Goal: Navigation & Orientation: Find specific page/section

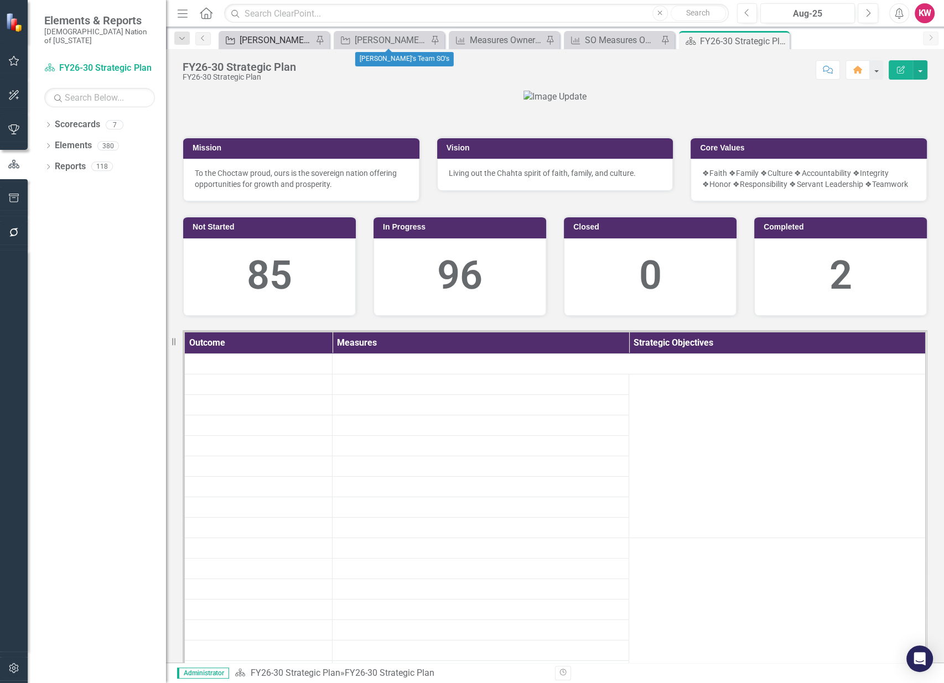
click at [251, 37] on div "[PERSON_NAME] SO's (three-month view)" at bounding box center [276, 40] width 73 height 14
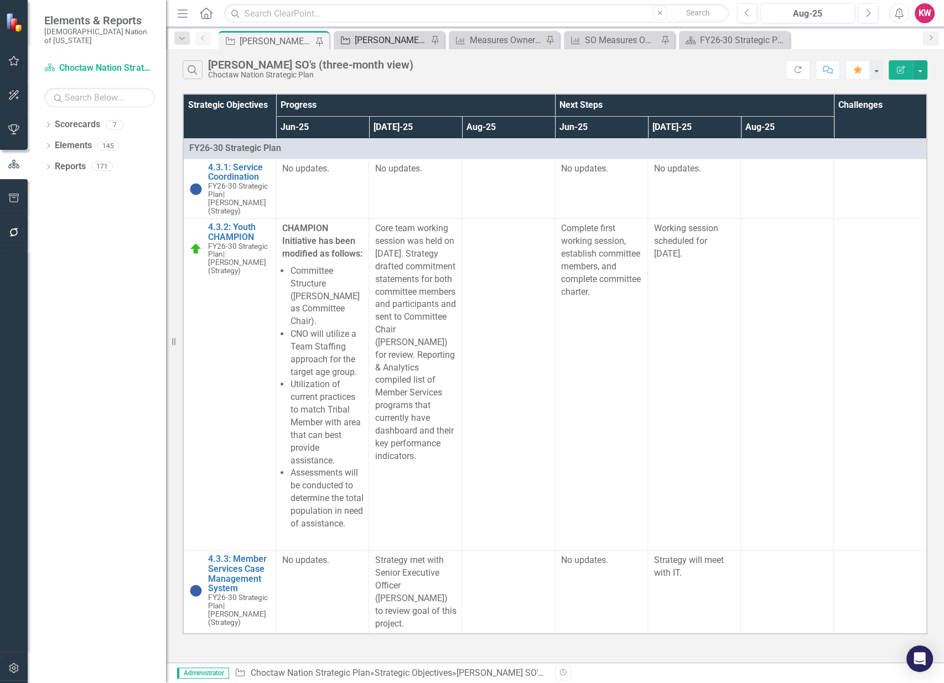
click at [389, 39] on div "[PERSON_NAME]'s Team SO's" at bounding box center [391, 40] width 73 height 14
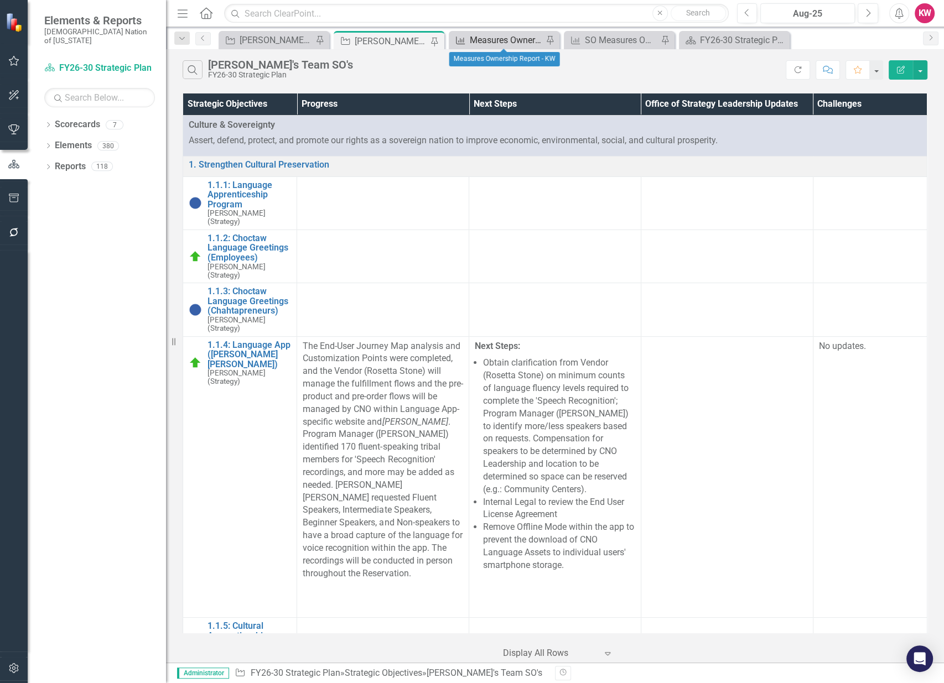
click at [505, 39] on div "Measures Ownership Report - KW" at bounding box center [506, 40] width 73 height 14
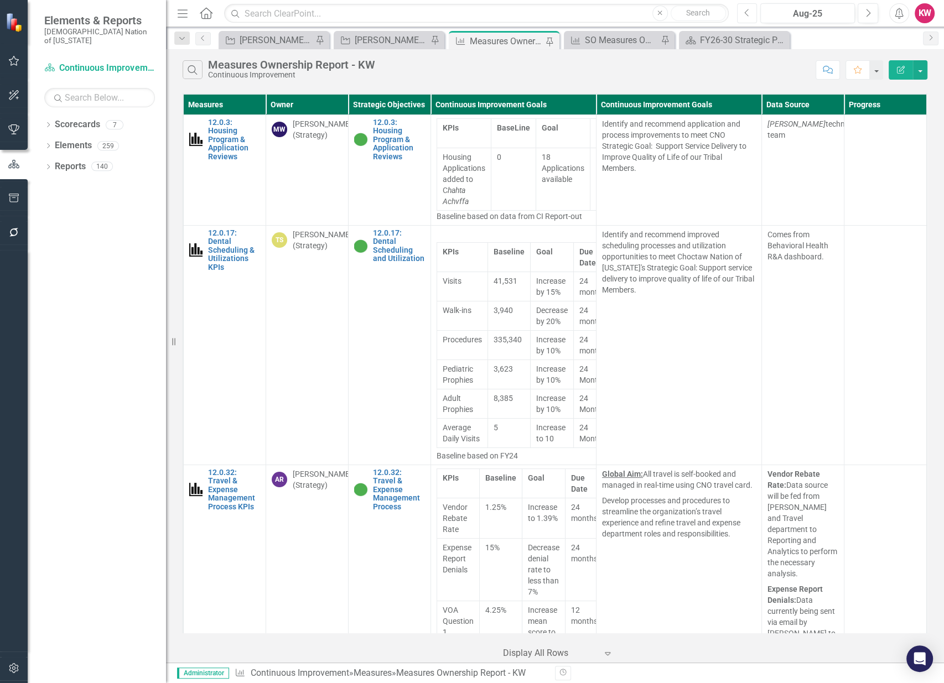
click at [749, 11] on icon "Previous" at bounding box center [747, 13] width 6 height 10
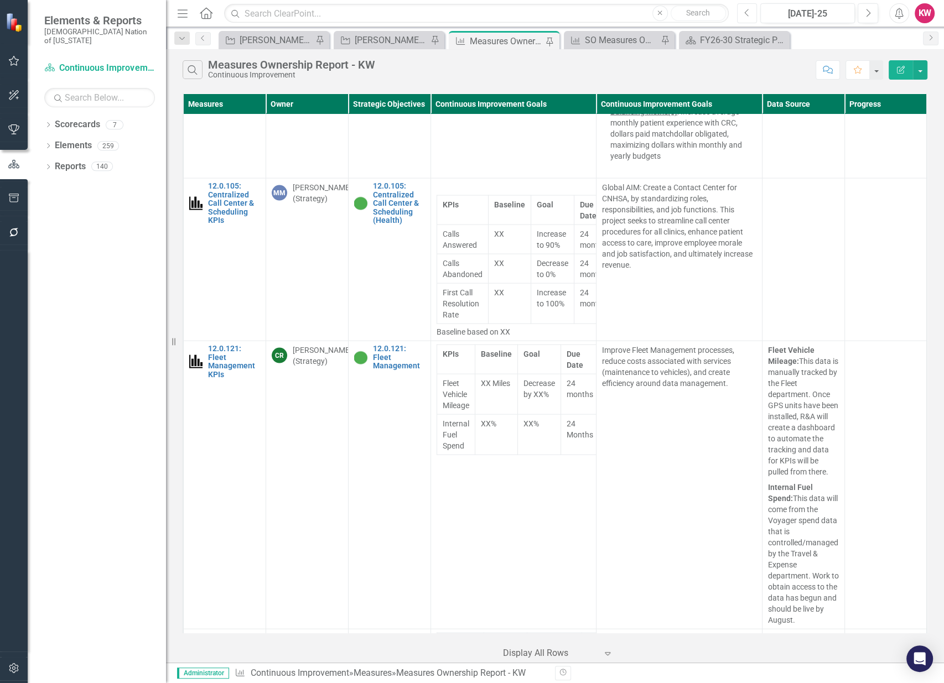
scroll to position [1844, 0]
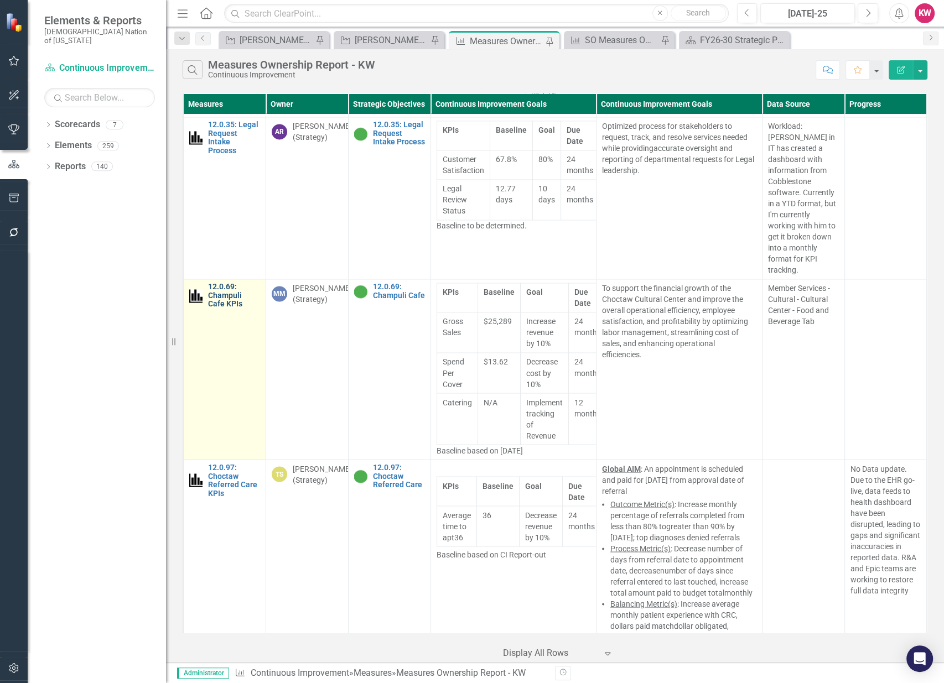
click at [220, 283] on link "12.0.69: Champuli Cafe KPIs" at bounding box center [234, 295] width 52 height 25
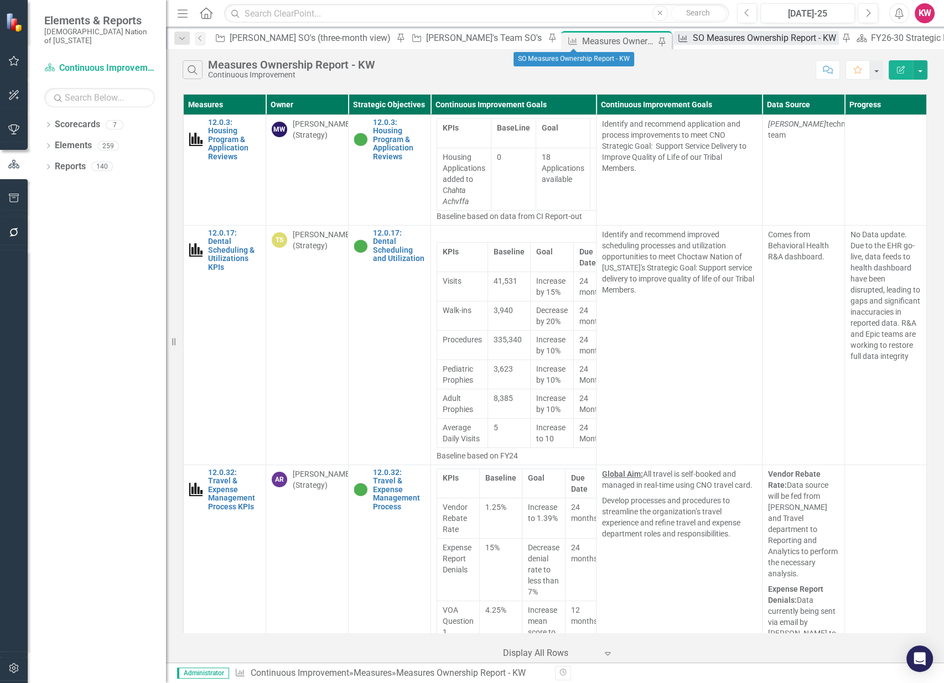
click at [693, 40] on div "SO Measures Ownership Report - KW" at bounding box center [766, 38] width 146 height 14
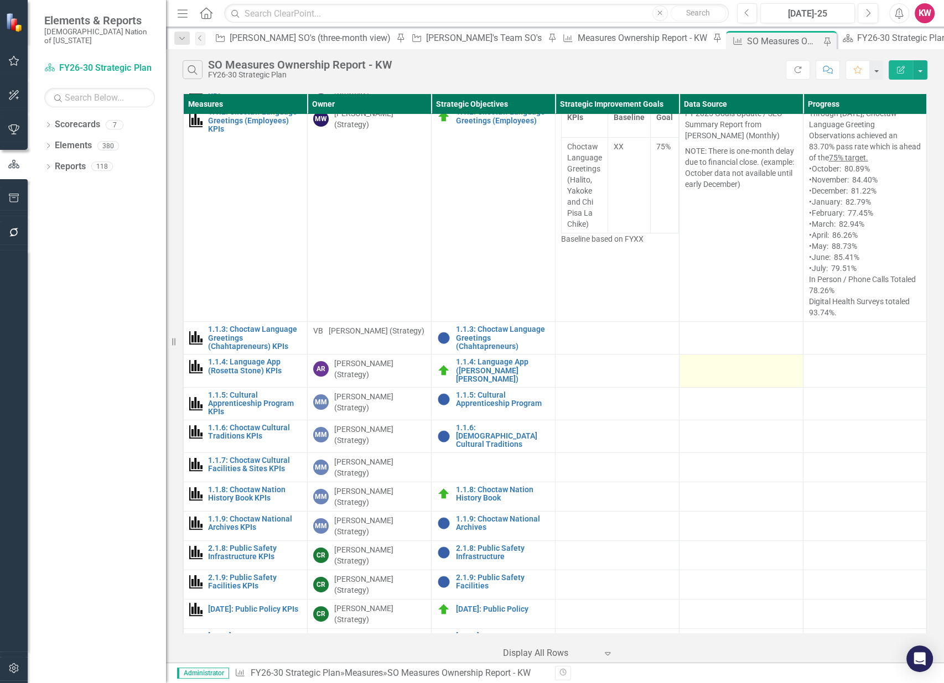
scroll to position [61, 0]
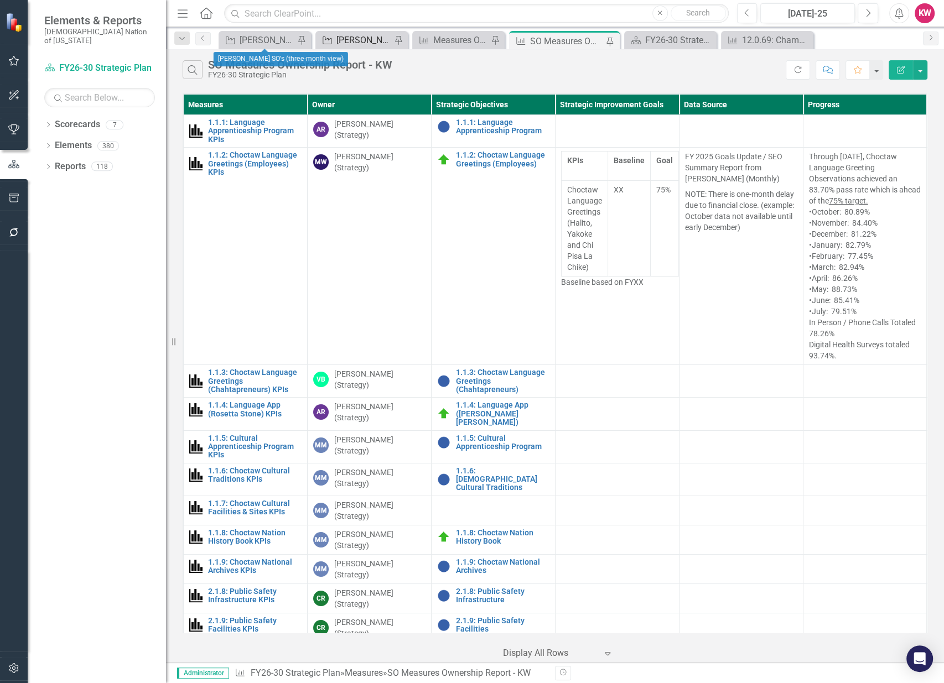
click at [362, 39] on div "[PERSON_NAME]'s Team SO's" at bounding box center [363, 40] width 55 height 14
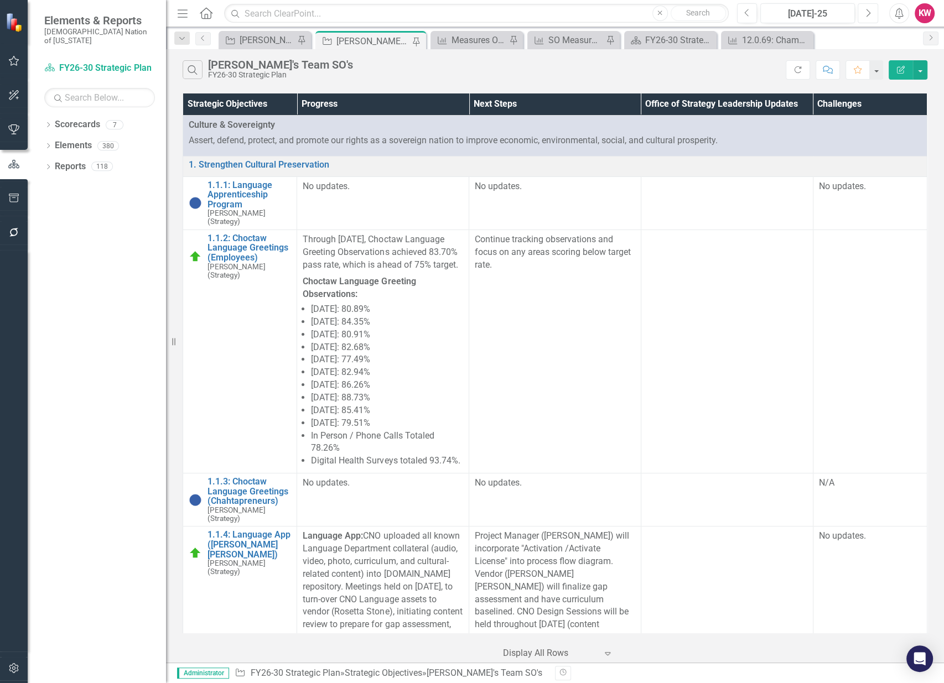
click at [866, 17] on icon "button" at bounding box center [868, 13] width 4 height 8
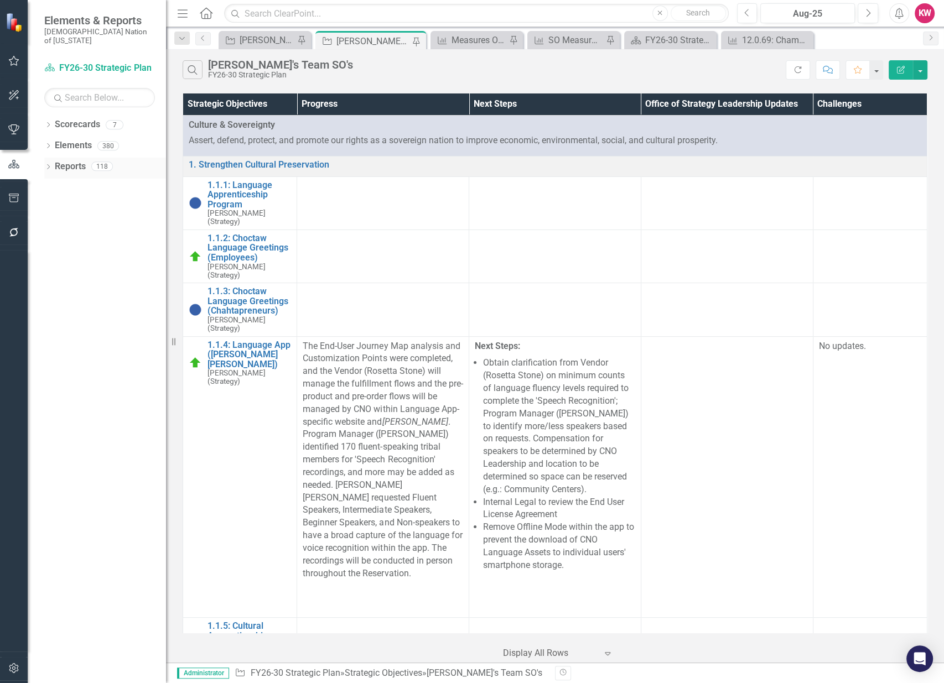
click at [73, 160] on link "Reports" at bounding box center [70, 166] width 31 height 13
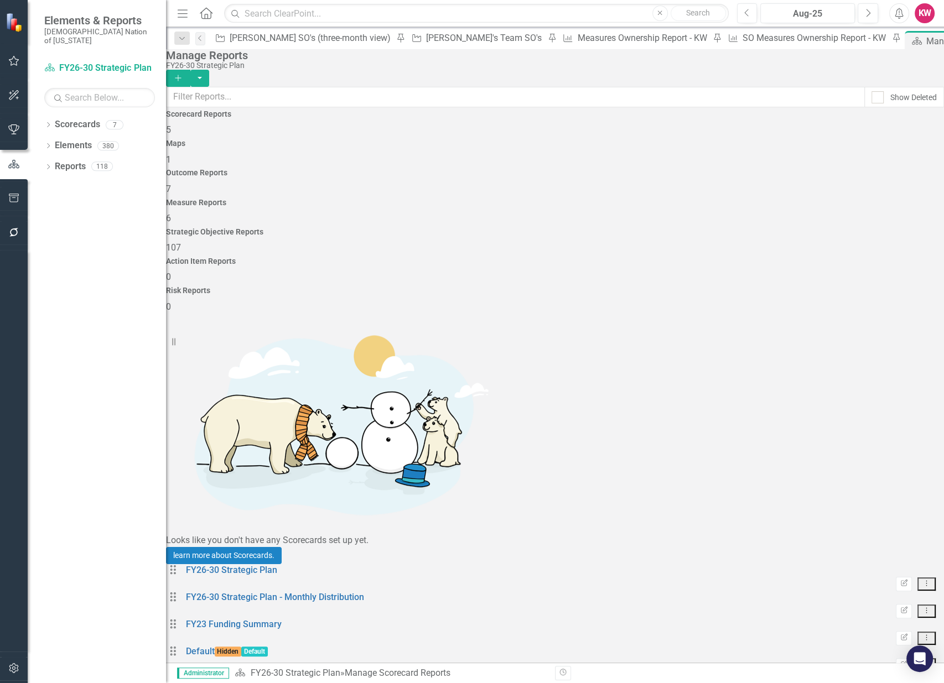
click at [181, 242] on span "107" at bounding box center [173, 247] width 15 height 11
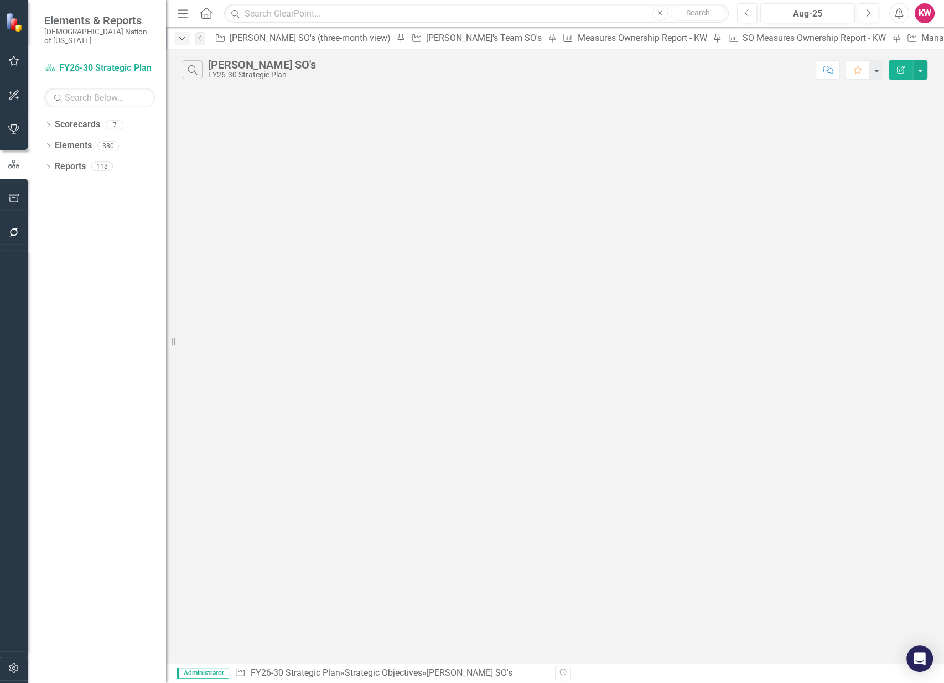
click at [185, 39] on icon "Dropdown" at bounding box center [182, 39] width 10 height 8
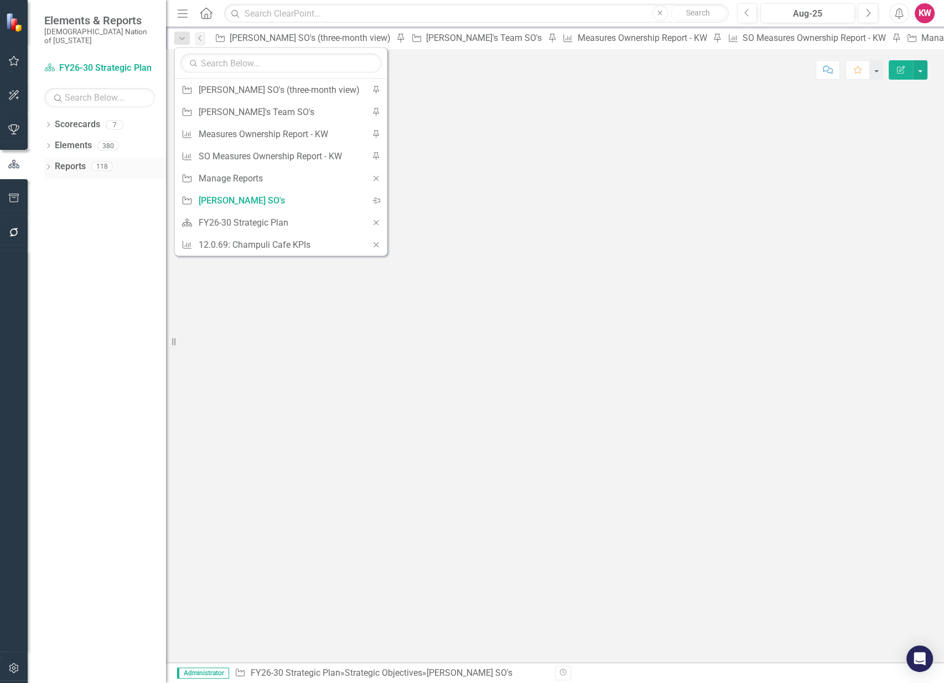
click at [70, 160] on link "Reports" at bounding box center [70, 166] width 31 height 13
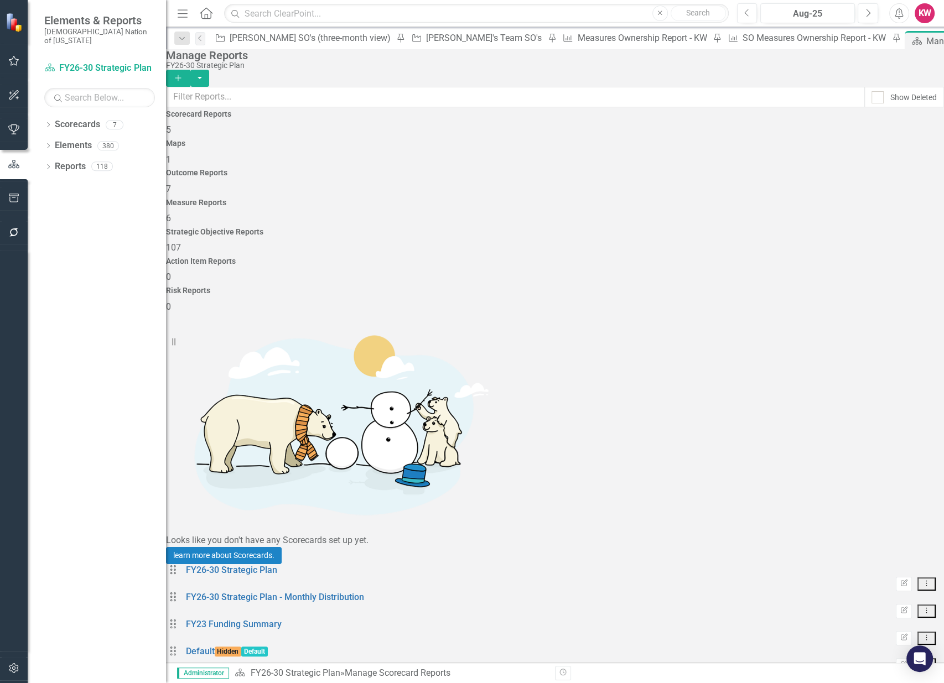
click at [181, 242] on span "107" at bounding box center [173, 247] width 15 height 11
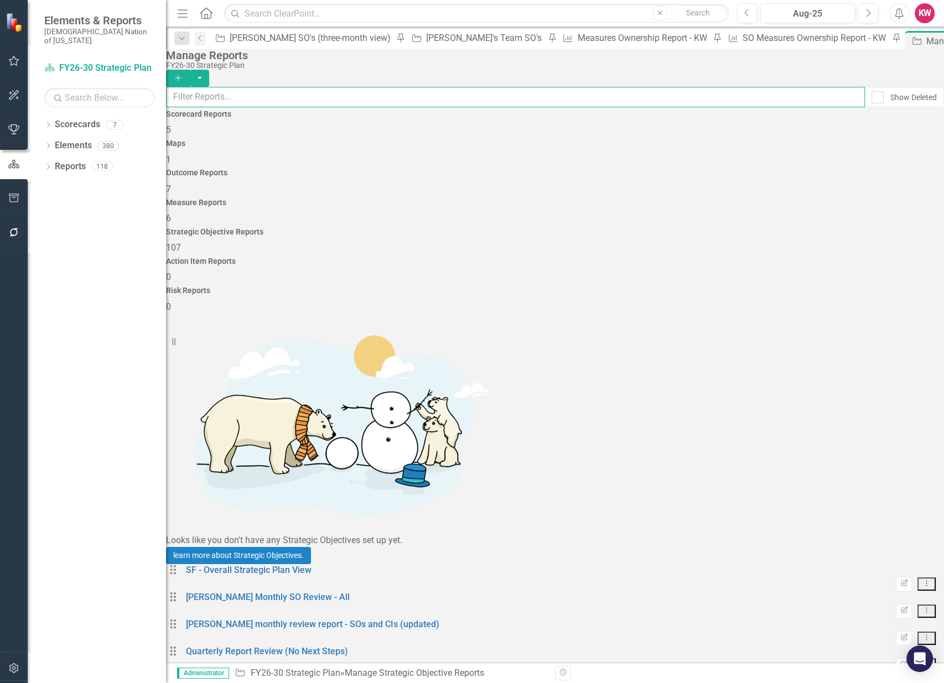
click at [413, 99] on input "text" at bounding box center [515, 97] width 699 height 20
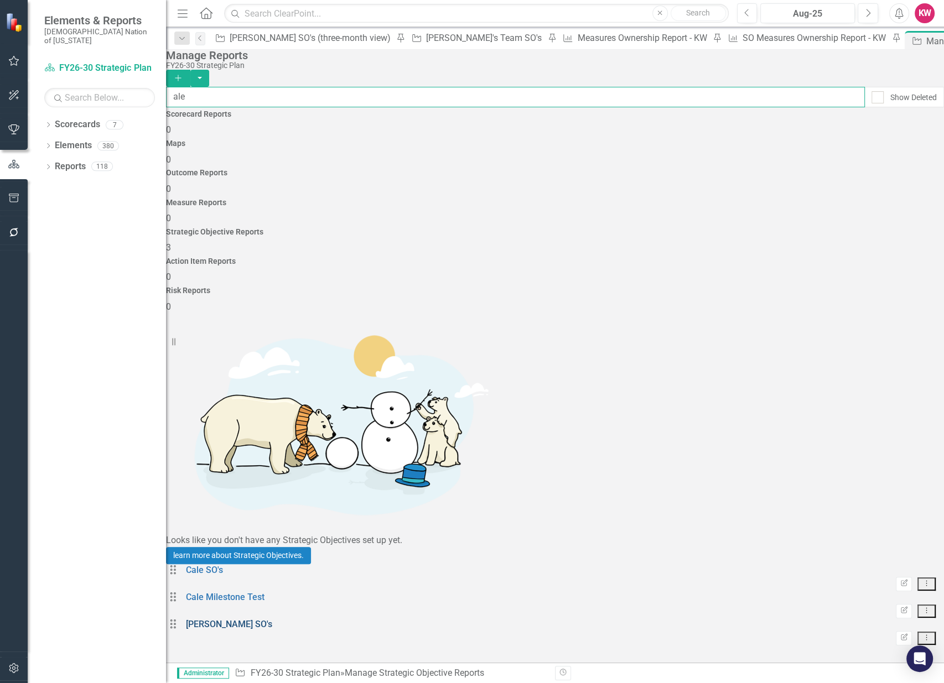
type input "ale"
click at [226, 619] on link "[PERSON_NAME] SO's" at bounding box center [229, 624] width 86 height 11
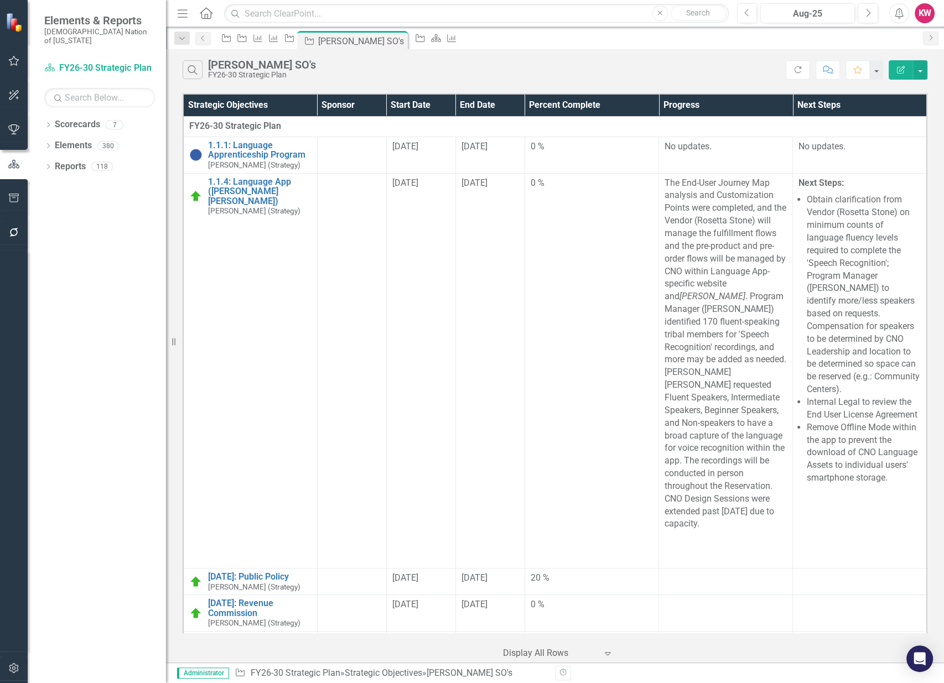
click at [202, 10] on icon at bounding box center [206, 13] width 13 height 12
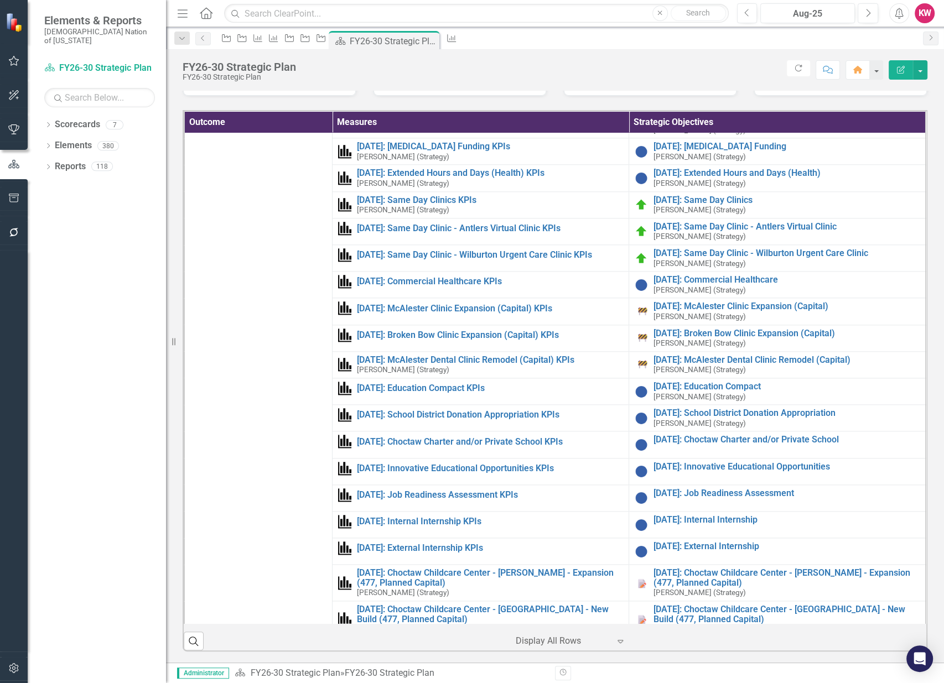
scroll to position [1291, 0]
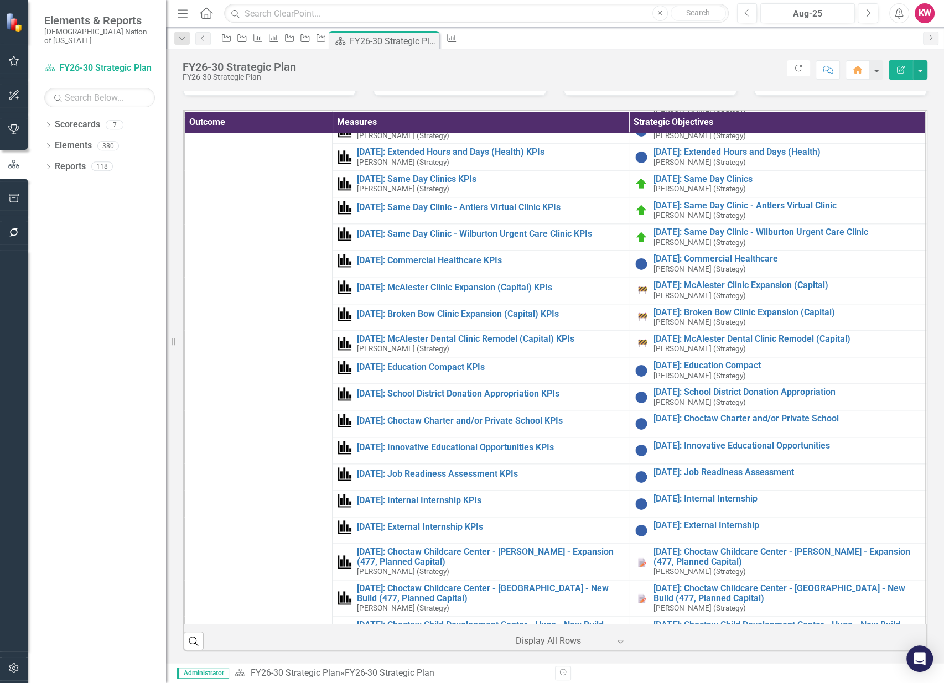
drag, startPoint x: 110, startPoint y: 318, endPoint x: 144, endPoint y: 250, distance: 76.0
click at [110, 318] on div "Dropdown Scorecards 7 FY26-30 Strategic Plan Continuous Improvement FY26-30 Ope…" at bounding box center [97, 400] width 138 height 568
click at [247, 41] on icon "Strategic Objective" at bounding box center [241, 38] width 11 height 9
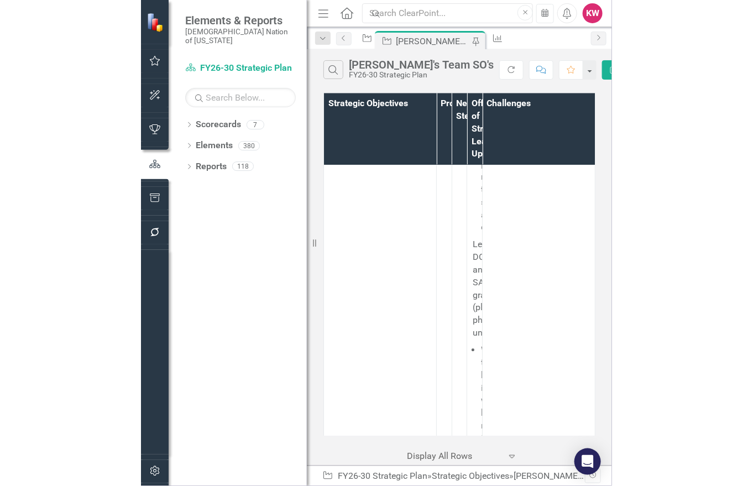
scroll to position [15490, 0]
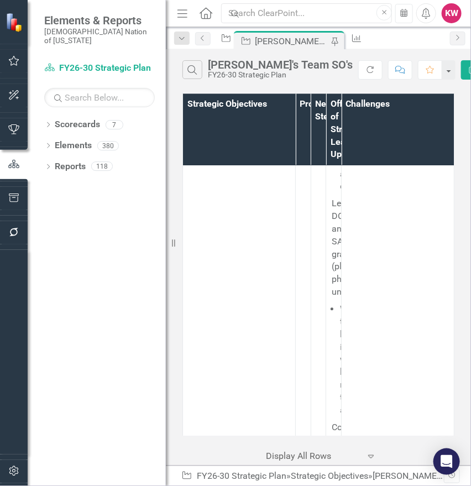
click at [0, 0] on link "Link Open Element" at bounding box center [0, 0] width 0 height 0
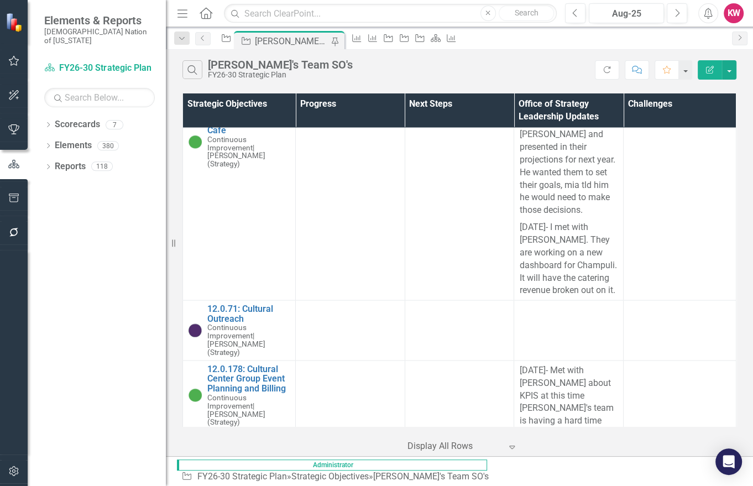
scroll to position [15428, 0]
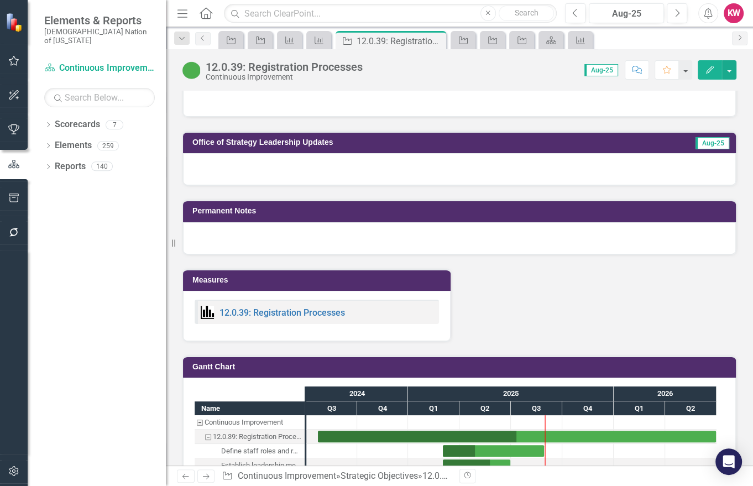
scroll to position [1044, 0]
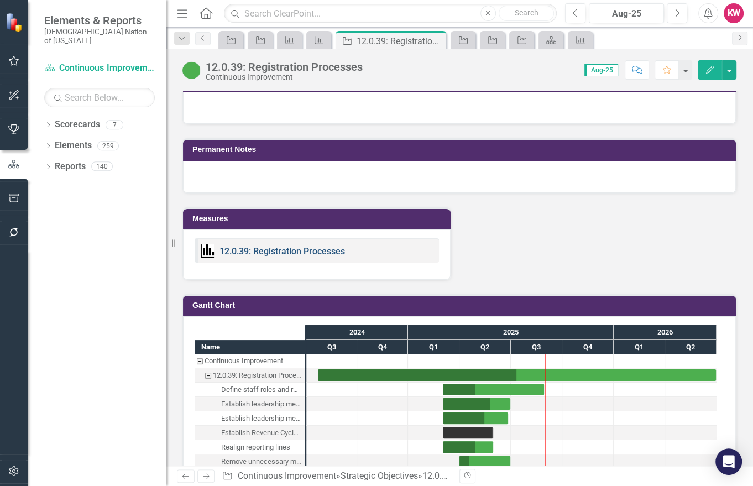
click at [280, 257] on link "12.0.39: Registration Processes" at bounding box center [283, 251] width 126 height 11
